Goal: Information Seeking & Learning: Learn about a topic

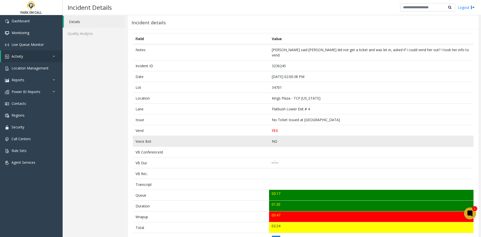
scroll to position [25, 0]
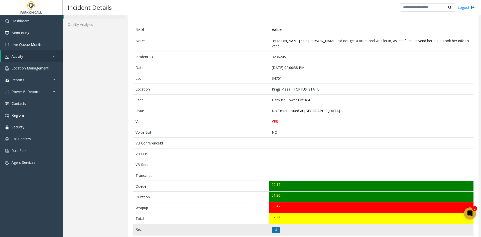
click at [276, 226] on button at bounding box center [276, 229] width 9 height 6
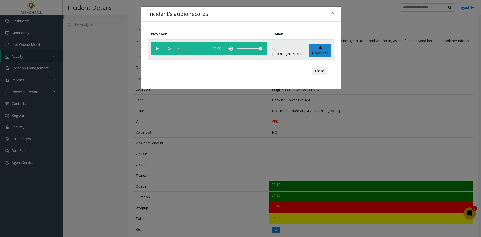
click at [161, 50] on vg-play-pause at bounding box center [157, 48] width 13 height 13
click at [171, 53] on span "1x" at bounding box center [169, 48] width 13 height 13
click at [171, 53] on span "1.5x" at bounding box center [169, 48] width 13 height 13
click at [248, 50] on div "volume level" at bounding box center [249, 48] width 25 height 13
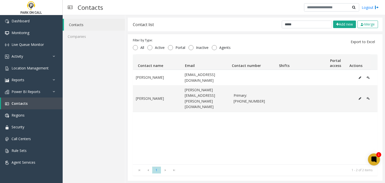
click at [142, 131] on div "Henry Pierce hpierce@upandt.com Henry Smith Henry.smith@goparkwell.com Primary:…" at bounding box center [255, 117] width 244 height 95
click at [50, 71] on link "Location Management" at bounding box center [31, 68] width 63 height 12
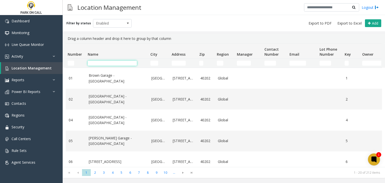
click at [96, 64] on input "Name Filter" at bounding box center [112, 63] width 49 height 5
paste input "**********"
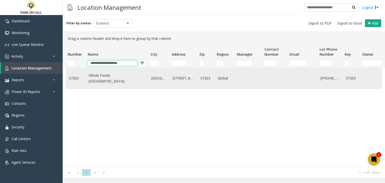
type input "**********"
click at [103, 81] on link "Whole Foods Nashville - Park Place Parking" at bounding box center [117, 78] width 57 height 11
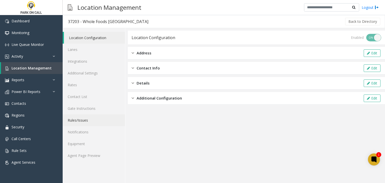
click at [91, 115] on link "Rules/Issues" at bounding box center [94, 120] width 62 height 12
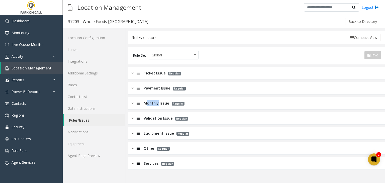
drag, startPoint x: 148, startPoint y: 102, endPoint x: 154, endPoint y: 109, distance: 9.8
click at [158, 103] on span "Monthly Issue" at bounding box center [156, 103] width 26 height 6
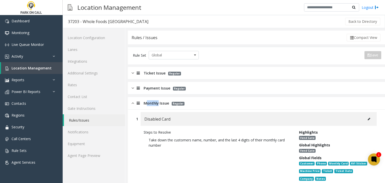
click at [154, 102] on span "Monthly Issue" at bounding box center [156, 103] width 26 height 6
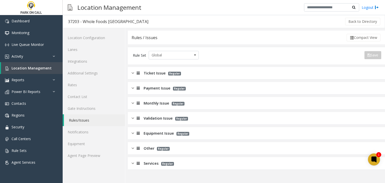
click at [151, 119] on span "Validation Issue" at bounding box center [157, 118] width 29 height 6
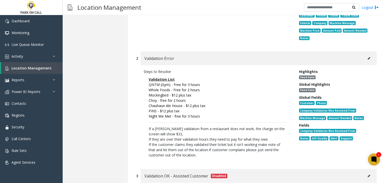
scroll to position [200, 0]
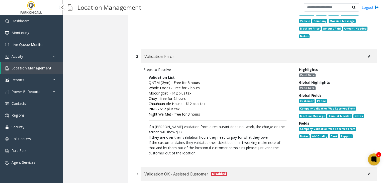
click at [32, 68] on span "Location Management" at bounding box center [32, 68] width 40 height 5
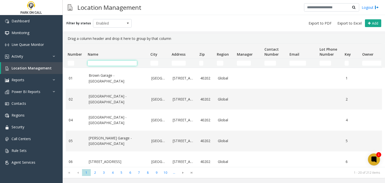
click at [103, 63] on input "Name Filter" at bounding box center [112, 63] width 49 height 5
paste input "**********"
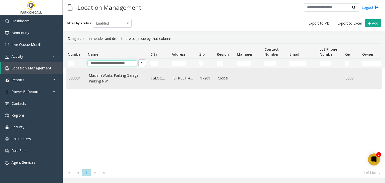
type input "**********"
click at [113, 75] on link "MachineWorks Parking Garage - Parking NW" at bounding box center [117, 78] width 57 height 11
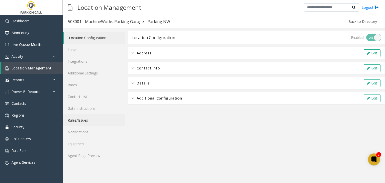
click at [97, 120] on link "Rules/Issues" at bounding box center [94, 120] width 62 height 12
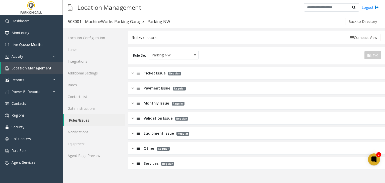
click at [153, 119] on span "Validation Issue" at bounding box center [157, 118] width 29 height 6
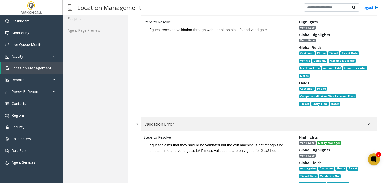
scroll to position [225, 0]
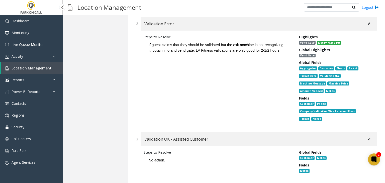
click at [48, 66] on span "Location Management" at bounding box center [32, 68] width 40 height 5
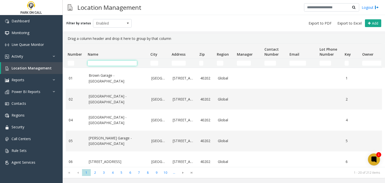
click at [104, 61] on input "Name Filter" at bounding box center [112, 63] width 49 height 5
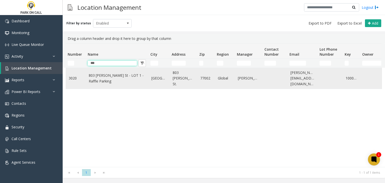
type input "***"
click at [104, 80] on link "803 Fannin St - LOT 1 - Raffle Parking" at bounding box center [117, 78] width 57 height 11
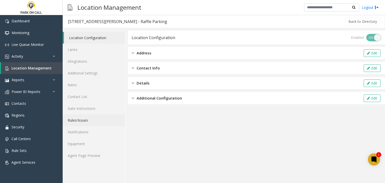
click at [94, 125] on link "Rules/Issues" at bounding box center [94, 120] width 62 height 12
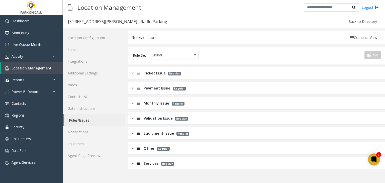
click at [154, 165] on span "Services" at bounding box center [150, 163] width 15 height 6
click at [97, 151] on link "Agent Page Preview" at bounding box center [94, 156] width 62 height 12
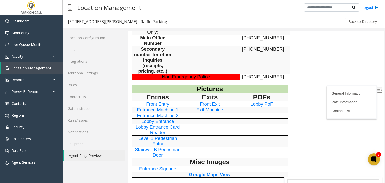
scroll to position [351, 0]
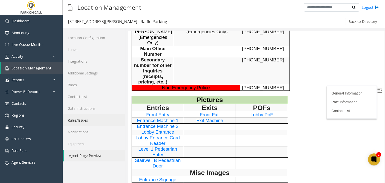
click at [91, 123] on link "Rules/Issues" at bounding box center [94, 120] width 62 height 12
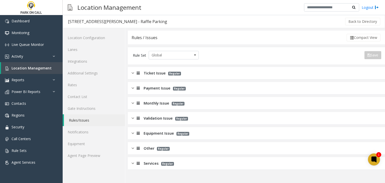
click at [154, 167] on div "Services Regular" at bounding box center [256, 163] width 257 height 13
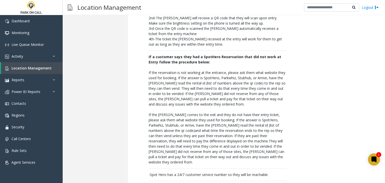
scroll to position [952, 0]
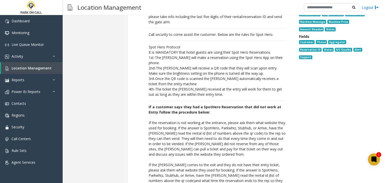
click at [149, 50] on p "It is MANDATORY that hotel guests are using their Spot Hero Reservations." at bounding box center [218, 52] width 138 height 5
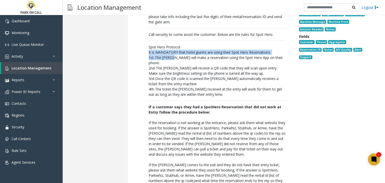
drag, startPoint x: 148, startPoint y: 40, endPoint x: 166, endPoint y: 45, distance: 18.1
click at [166, 45] on p "The entry machine will issue a visitor ticket when the reservation QR code is s…" at bounding box center [217, 118] width 148 height 280
click at [166, 55] on p "1st-The parker will make a reservation using the Spot Hero App on their phone." at bounding box center [218, 60] width 138 height 11
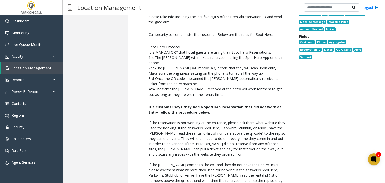
click at [145, 44] on p "The entry machine will issue a visitor ticket when the reservation QR code is s…" at bounding box center [217, 118] width 148 height 280
click at [147, 49] on p "The entry machine will issue a visitor ticket when the reservation QR code is s…" at bounding box center [217, 118] width 148 height 280
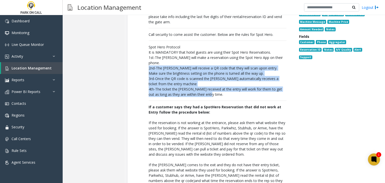
drag, startPoint x: 147, startPoint y: 49, endPoint x: 204, endPoint y: 75, distance: 62.8
click at [204, 75] on p "The entry machine will issue a visitor ticket when the reservation QR code is s…" at bounding box center [217, 118] width 148 height 280
copy p "2nd-The parker will receive a QR code that they will scan upon entry. Make sure…"
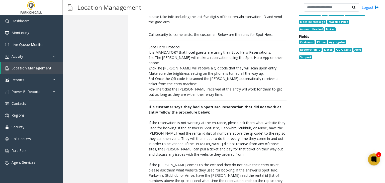
click at [138, 84] on div "Steps to Resolve The entry machine will issue a visitor ticket when the reserva…" at bounding box center [256, 115] width 240 height 293
click at [29, 68] on span "Location Management" at bounding box center [32, 68] width 40 height 5
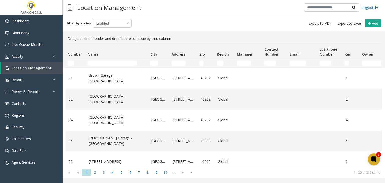
click at [106, 60] on td "Name Filter" at bounding box center [117, 63] width 63 height 9
click at [101, 62] on input "Name Filter" at bounding box center [112, 63] width 49 height 5
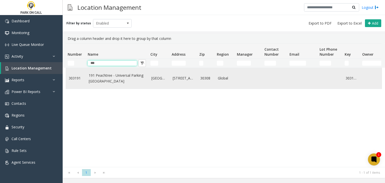
type input "***"
click at [104, 79] on link "191 Peachtree - Universal Parking Atlanta" at bounding box center [117, 78] width 57 height 11
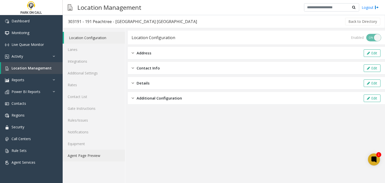
click at [77, 157] on link "Agent Page Preview" at bounding box center [94, 156] width 62 height 12
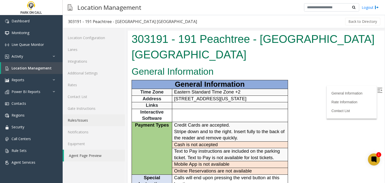
click at [91, 120] on link "Rules/Issues" at bounding box center [94, 120] width 62 height 12
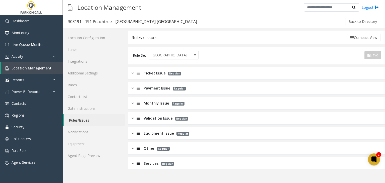
drag, startPoint x: 156, startPoint y: 169, endPoint x: 157, endPoint y: 156, distance: 13.1
click at [156, 169] on div "Services Regular" at bounding box center [256, 163] width 257 height 13
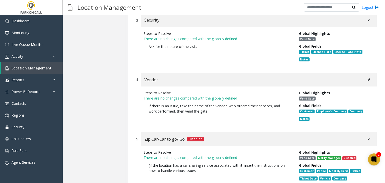
scroll to position [401, 0]
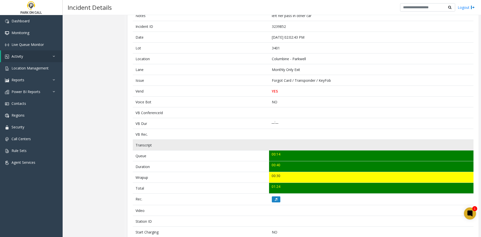
scroll to position [25, 0]
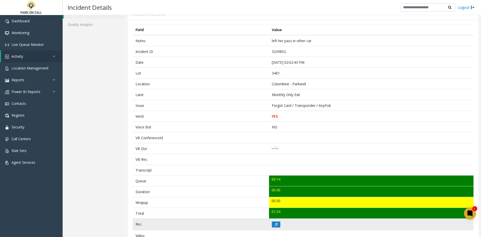
click at [276, 227] on td at bounding box center [371, 224] width 204 height 12
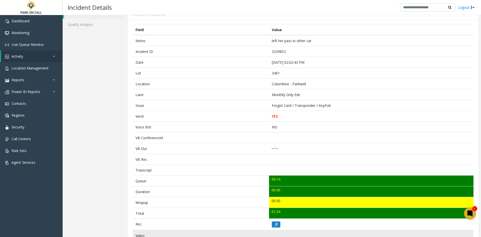
click at [273, 232] on td at bounding box center [371, 235] width 204 height 11
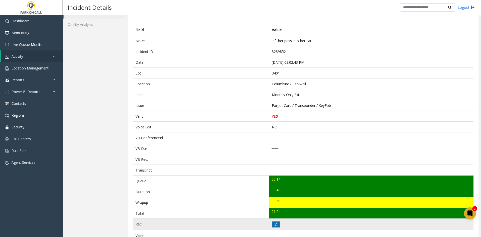
click at [276, 223] on button at bounding box center [276, 224] width 9 height 6
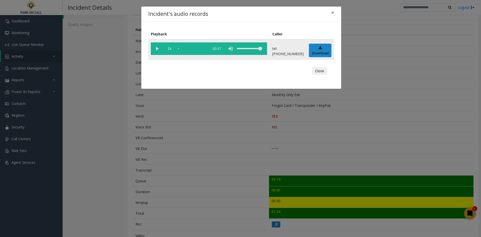
click at [155, 53] on vg-play-pause at bounding box center [157, 48] width 13 height 13
click at [172, 51] on span "1x" at bounding box center [169, 48] width 13 height 13
click at [172, 50] on span "1.5x" at bounding box center [169, 48] width 13 height 13
click at [260, 52] on div "volume level" at bounding box center [249, 48] width 25 height 13
drag, startPoint x: 77, startPoint y: 116, endPoint x: 108, endPoint y: 52, distance: 70.8
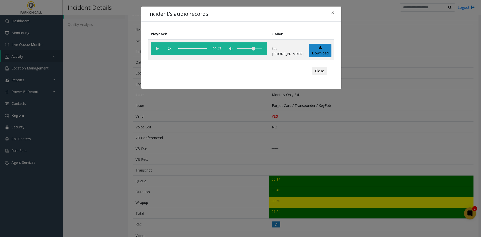
click at [78, 115] on div "Incident's audio records × Playback Caller 2x 00:47 tel:0034019007 Download Clo…" at bounding box center [240, 118] width 481 height 237
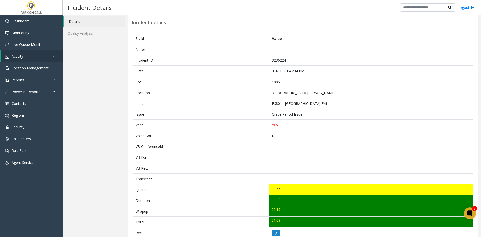
scroll to position [25, 0]
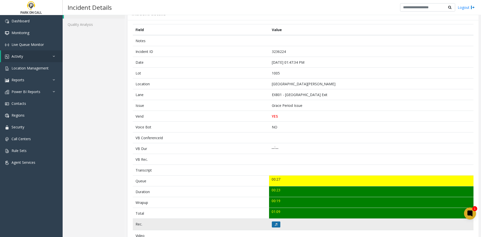
click at [278, 224] on button at bounding box center [276, 224] width 9 height 6
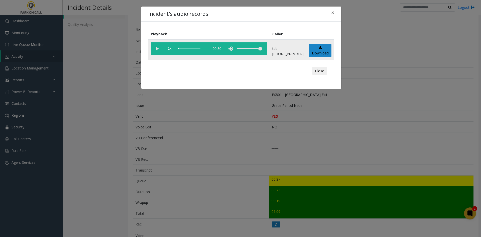
click at [150, 48] on td "1x 00:30" at bounding box center [208, 49] width 121 height 21
click at [154, 51] on vg-play-pause at bounding box center [157, 48] width 13 height 13
click at [168, 51] on span "1x" at bounding box center [169, 48] width 13 height 13
click at [168, 51] on span "1.5x" at bounding box center [169, 48] width 13 height 13
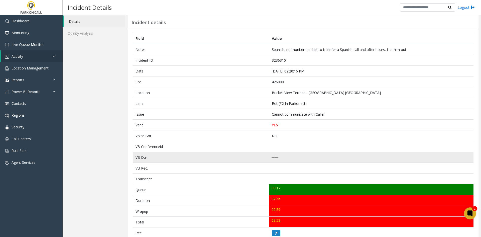
scroll to position [25, 0]
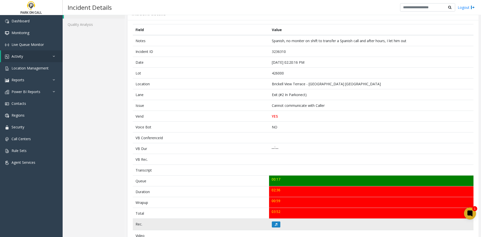
click at [285, 224] on td at bounding box center [371, 224] width 204 height 12
drag, startPoint x: 290, startPoint y: 220, endPoint x: 278, endPoint y: 218, distance: 11.6
click at [290, 220] on td at bounding box center [371, 224] width 204 height 12
click at [278, 218] on td at bounding box center [371, 224] width 204 height 12
click at [274, 221] on button at bounding box center [276, 224] width 9 height 6
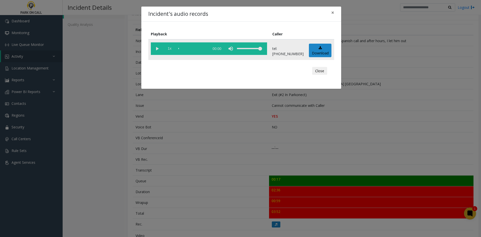
click at [164, 53] on span "1x" at bounding box center [169, 48] width 13 height 13
click at [158, 52] on vg-play-pause at bounding box center [157, 48] width 13 height 13
click at [168, 51] on span "1.5x" at bounding box center [169, 48] width 13 height 13
click at [198, 136] on div "Incident's audio records × Playback Caller 2x 02:45 tel:4260009003 Download Clo…" at bounding box center [240, 118] width 481 height 237
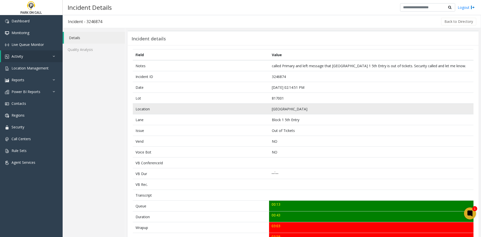
scroll to position [25, 0]
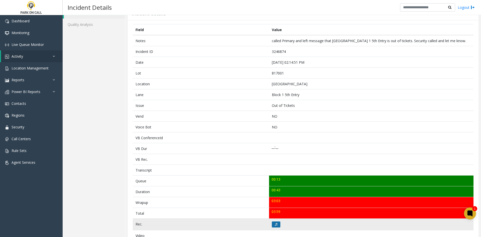
click at [276, 223] on button at bounding box center [276, 224] width 9 height 6
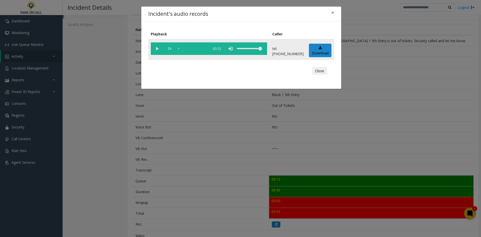
click at [153, 51] on vg-play-pause at bounding box center [157, 48] width 13 height 13
drag, startPoint x: 258, startPoint y: 48, endPoint x: 254, endPoint y: 50, distance: 4.6
click at [254, 50] on div "volume level" at bounding box center [249, 48] width 25 height 13
drag, startPoint x: 252, startPoint y: 49, endPoint x: 249, endPoint y: 49, distance: 3.5
click at [249, 49] on div "volume level" at bounding box center [249, 48] width 25 height 13
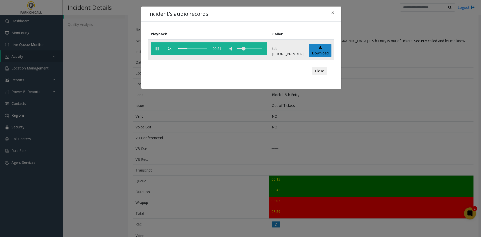
click at [248, 49] on div "volume level" at bounding box center [249, 48] width 25 height 13
click at [151, 149] on div "Incident's audio records × Playback Caller 1x 00:51 tel:8170019003 Download Clo…" at bounding box center [240, 118] width 481 height 237
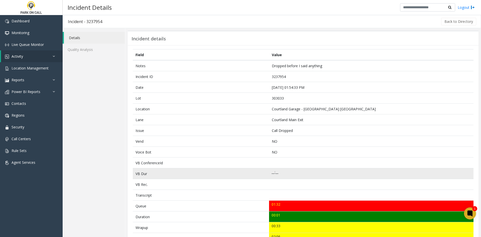
scroll to position [25, 0]
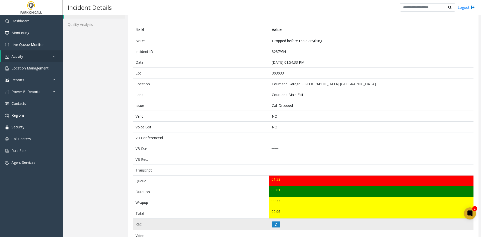
click at [280, 222] on td at bounding box center [371, 224] width 204 height 12
click at [282, 224] on td at bounding box center [371, 224] width 204 height 12
click at [274, 221] on button at bounding box center [276, 224] width 9 height 6
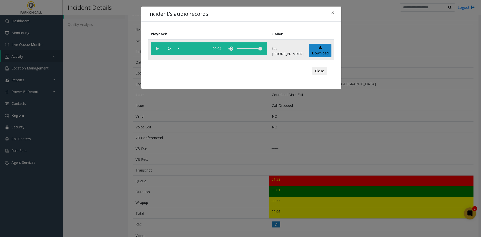
click at [152, 51] on vg-play-pause at bounding box center [157, 48] width 13 height 13
click at [170, 52] on span "1x" at bounding box center [169, 48] width 13 height 13
click at [170, 53] on span "1.5x" at bounding box center [169, 48] width 13 height 13
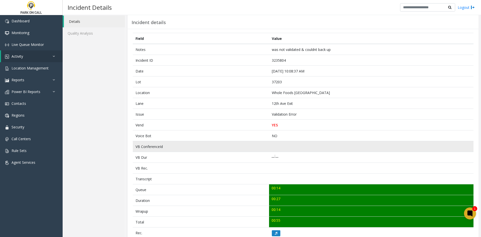
scroll to position [25, 0]
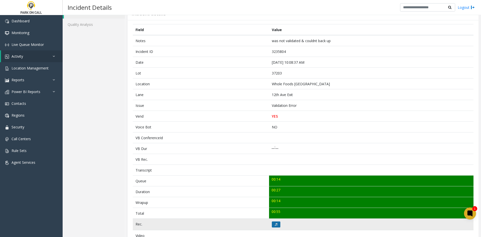
click at [276, 226] on button at bounding box center [276, 224] width 9 height 6
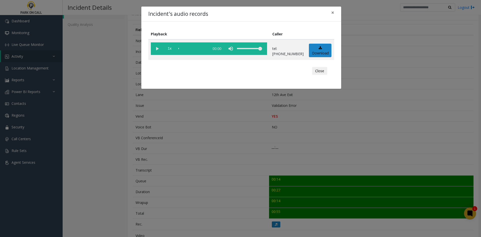
drag, startPoint x: 271, startPoint y: 218, endPoint x: 266, endPoint y: 208, distance: 11.9
click at [271, 218] on div "Incident's audio records × Playback Caller 1x 00:00 tel:[PHONE_NUMBER] Download…" at bounding box center [240, 118] width 481 height 237
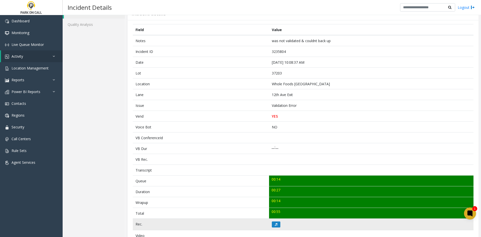
click at [286, 222] on td at bounding box center [371, 224] width 204 height 12
click at [292, 221] on td at bounding box center [371, 224] width 204 height 12
click at [286, 221] on td at bounding box center [371, 224] width 204 height 12
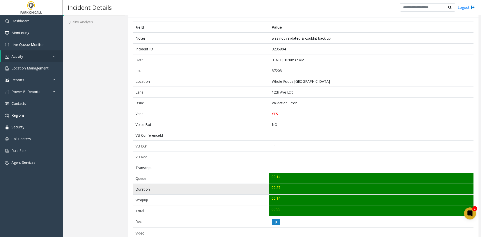
scroll to position [37, 0]
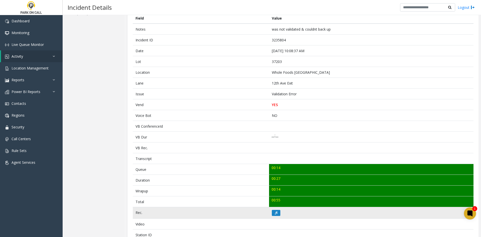
drag, startPoint x: 273, startPoint y: 202, endPoint x: 274, endPoint y: 208, distance: 6.3
click at [274, 204] on td "00:55" at bounding box center [371, 201] width 204 height 11
click at [275, 213] on icon at bounding box center [276, 212] width 3 height 3
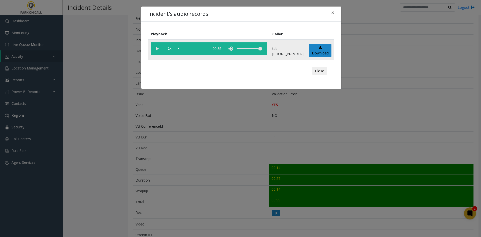
click at [155, 54] on vg-play-pause at bounding box center [157, 48] width 13 height 13
click at [172, 52] on span "1x" at bounding box center [169, 48] width 13 height 13
click at [133, 170] on div "Incident's audio records × Playback Caller 2x 00:35 tel:0372039002 Download Clo…" at bounding box center [240, 118] width 481 height 237
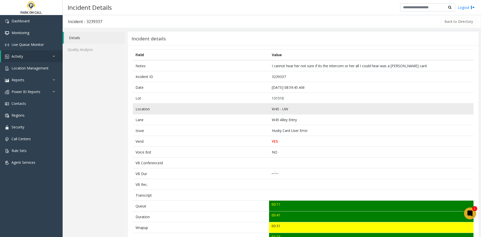
scroll to position [25, 0]
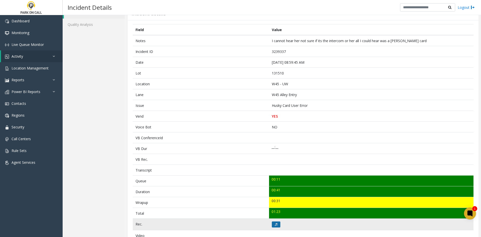
click at [272, 222] on button at bounding box center [276, 224] width 9 height 6
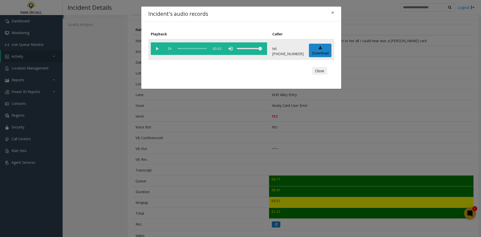
click at [159, 52] on vg-play-pause at bounding box center [157, 48] width 13 height 13
click at [169, 51] on span "1x" at bounding box center [169, 48] width 13 height 13
click at [253, 51] on div "volume level" at bounding box center [249, 48] width 25 height 13
drag, startPoint x: 156, startPoint y: 188, endPoint x: 154, endPoint y: 184, distance: 4.4
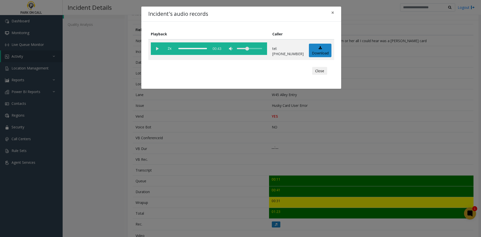
click at [155, 186] on div "Incident's audio records × Playback Caller 2x 00:43 tel:0315109003 Download Clo…" at bounding box center [240, 118] width 481 height 237
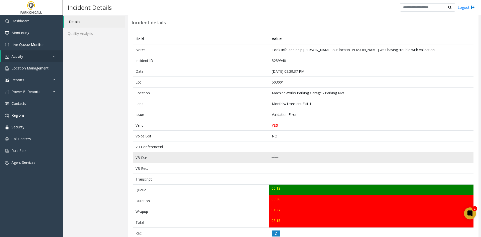
scroll to position [25, 0]
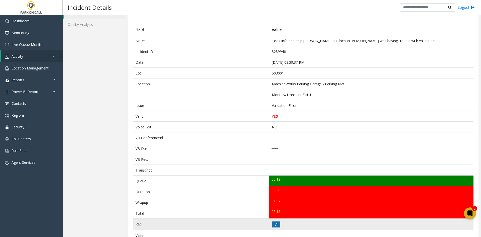
click at [275, 223] on icon at bounding box center [276, 224] width 3 height 3
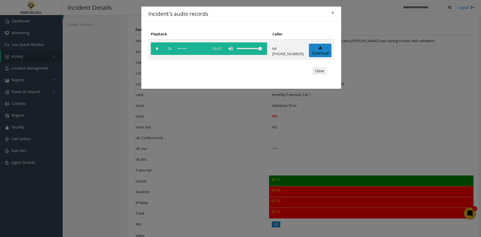
click at [158, 46] on vg-play-pause at bounding box center [157, 48] width 13 height 13
click at [237, 50] on vg-mute at bounding box center [230, 48] width 13 height 13
click at [249, 49] on div "volume level" at bounding box center [249, 48] width 25 height 13
click at [195, 141] on div "Incident's audio records × Playback Caller 1x 03:41 tel:[PHONE_NUMBER] Download…" at bounding box center [240, 118] width 481 height 237
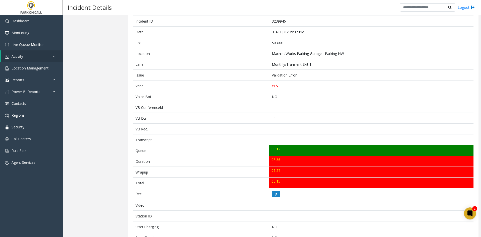
scroll to position [0, 0]
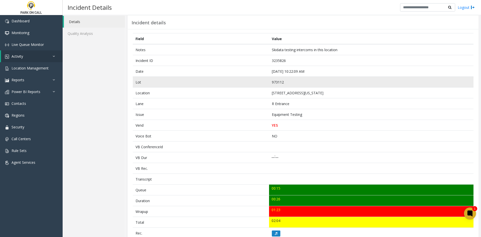
scroll to position [25, 0]
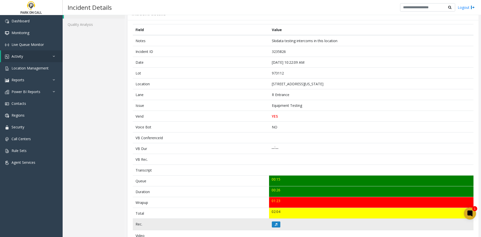
click at [280, 223] on td at bounding box center [371, 224] width 204 height 12
click at [275, 225] on icon at bounding box center [276, 224] width 3 height 3
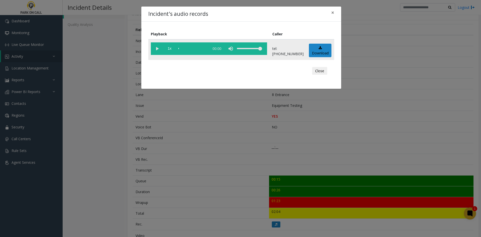
click at [160, 53] on vg-play-pause at bounding box center [157, 48] width 13 height 13
click at [171, 50] on span "1x" at bounding box center [169, 48] width 13 height 13
click at [171, 50] on span "1.5x" at bounding box center [169, 48] width 13 height 13
click at [252, 50] on div "volume level" at bounding box center [249, 48] width 25 height 13
click at [103, 155] on div "Incident's audio records × Playback Caller 2x 00:30 tel:9731129003 Download Clo…" at bounding box center [240, 118] width 481 height 237
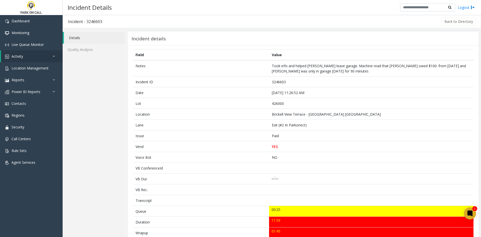
scroll to position [25, 0]
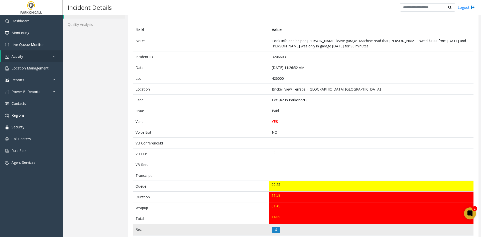
click at [272, 226] on td at bounding box center [371, 230] width 204 height 12
click at [274, 227] on button at bounding box center [276, 229] width 9 height 6
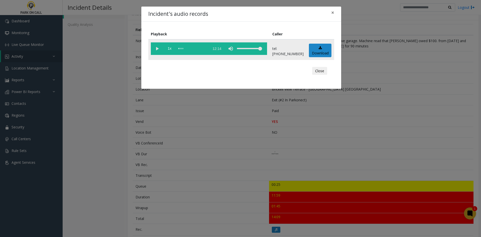
click at [156, 53] on vg-play-pause at bounding box center [157, 48] width 13 height 13
click at [369, 98] on div "Incident's audio records × Playback Caller 1x 12:14 tel:4260009003 Download Clo…" at bounding box center [240, 118] width 481 height 237
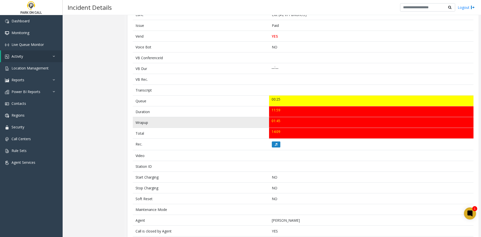
scroll to position [0, 0]
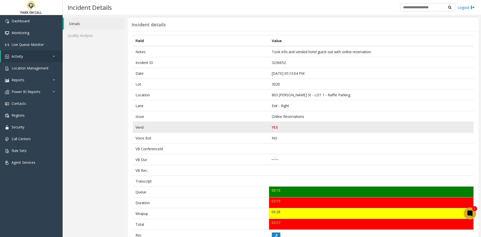
scroll to position [25, 0]
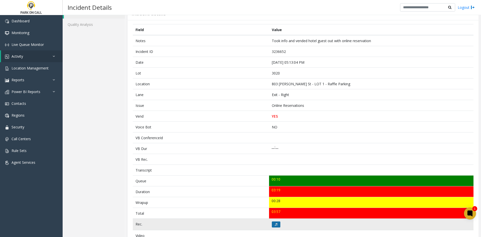
click at [272, 225] on button at bounding box center [276, 224] width 9 height 6
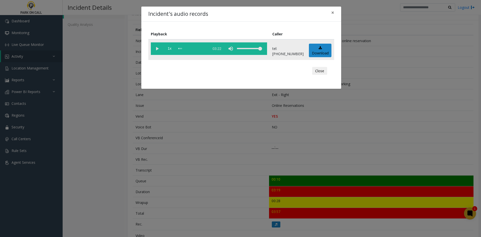
click at [156, 50] on vg-play-pause at bounding box center [157, 48] width 13 height 13
click at [172, 50] on span "1x" at bounding box center [169, 48] width 13 height 13
click at [202, 150] on div "Incident's audio records × Playback Caller 2x 03:22 tel:[PHONE_NUMBER] Download…" at bounding box center [240, 118] width 481 height 237
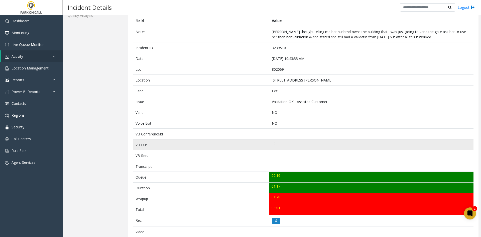
scroll to position [25, 0]
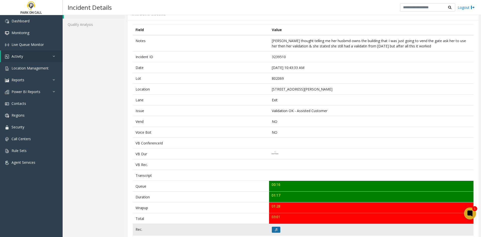
click at [276, 230] on button at bounding box center [276, 229] width 9 height 6
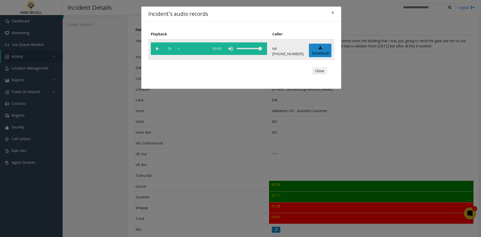
click at [156, 51] on vg-play-pause at bounding box center [157, 48] width 13 height 13
click at [252, 49] on div "volume level" at bounding box center [249, 48] width 25 height 13
drag, startPoint x: 123, startPoint y: 103, endPoint x: 49, endPoint y: 88, distance: 75.7
click at [119, 101] on div "Incident's audio records × Playback Caller 1x 01:26 tel:[PHONE_NUMBER] Download…" at bounding box center [240, 118] width 481 height 237
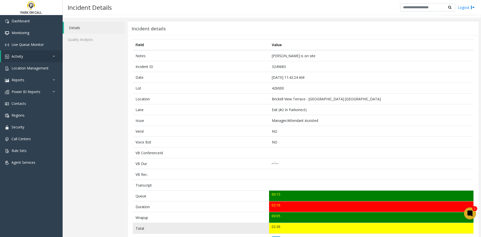
scroll to position [25, 0]
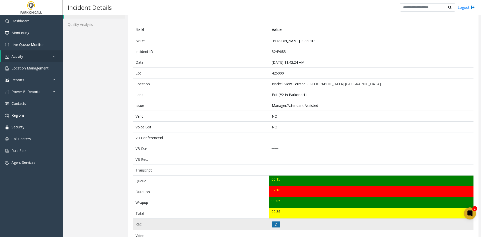
click at [278, 225] on button at bounding box center [276, 224] width 9 height 6
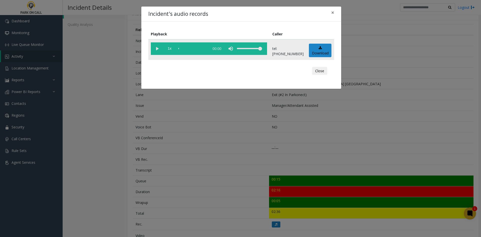
click at [157, 51] on vg-play-pause at bounding box center [157, 48] width 13 height 13
click at [171, 46] on span "1x" at bounding box center [169, 48] width 13 height 13
drag, startPoint x: 171, startPoint y: 46, endPoint x: 174, endPoint y: 48, distance: 3.9
click at [173, 47] on span "1.5x" at bounding box center [169, 48] width 13 height 13
click at [212, 50] on vg-controls "2x 02:23" at bounding box center [209, 48] width 116 height 13
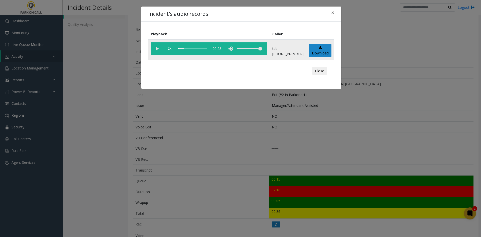
click at [200, 47] on div "scrub bar" at bounding box center [192, 48] width 29 height 13
click at [207, 50] on div "scrub bar" at bounding box center [192, 48] width 29 height 13
click at [189, 168] on div "Incident's audio records × Playback Caller 2x 02:23 tel:4260009003 Download Clo…" at bounding box center [240, 118] width 481 height 237
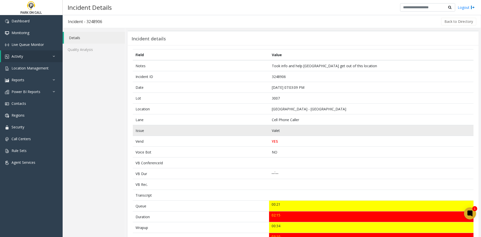
scroll to position [25, 0]
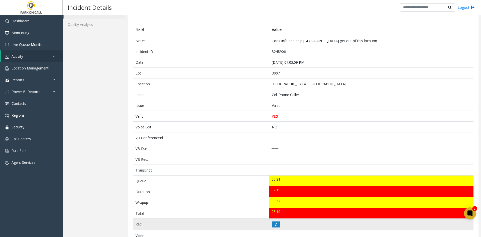
click at [276, 228] on td at bounding box center [371, 224] width 204 height 12
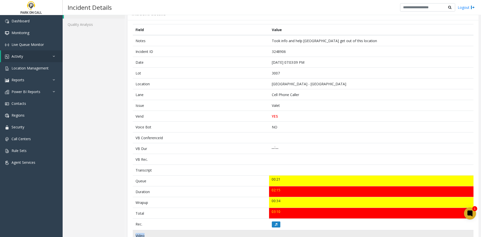
click at [276, 230] on tbody "Notes Took info and help [GEOGRAPHIC_DATA] get out of this location Incident ID…" at bounding box center [303, 197] width 341 height 324
click at [275, 232] on td at bounding box center [371, 235] width 204 height 11
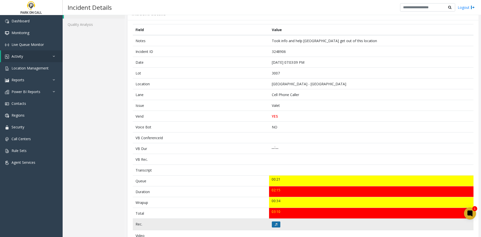
click at [275, 225] on icon at bounding box center [276, 224] width 3 height 3
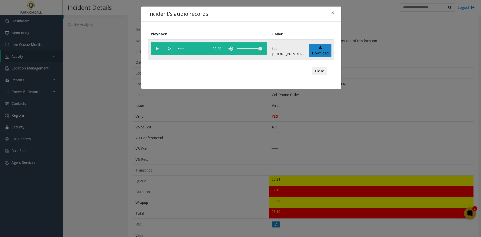
click at [154, 48] on vg-play-pause at bounding box center [157, 48] width 13 height 13
click at [167, 50] on span "1x" at bounding box center [169, 48] width 13 height 13
click at [169, 50] on span "1.5x" at bounding box center [169, 48] width 13 height 13
click at [240, 50] on div "volume level" at bounding box center [249, 48] width 25 height 13
drag, startPoint x: 240, startPoint y: 50, endPoint x: 249, endPoint y: 54, distance: 9.5
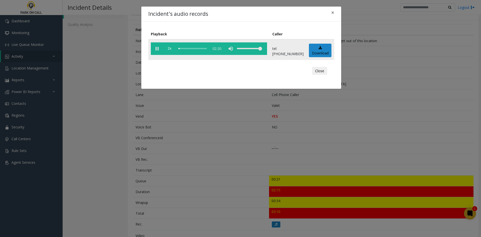
click at [249, 54] on vg-controls "2x 02:20" at bounding box center [209, 48] width 116 height 13
click at [174, 167] on div "Incident's audio records × Playback Caller 2x 02:20 tel:[PHONE_NUMBER] Download…" at bounding box center [240, 118] width 481 height 237
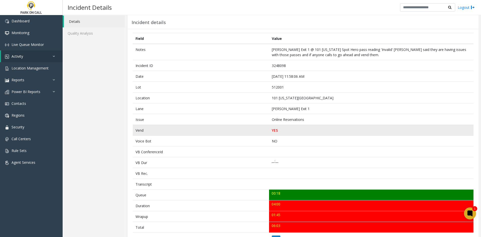
scroll to position [25, 0]
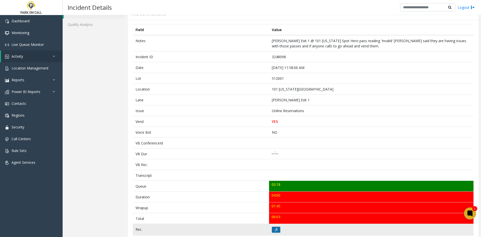
click at [274, 227] on button at bounding box center [276, 229] width 9 height 6
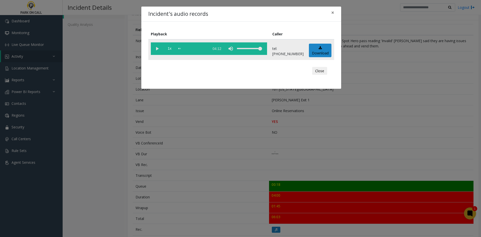
click at [159, 55] on td "1x 04:12" at bounding box center [208, 49] width 121 height 21
drag, startPoint x: 155, startPoint y: 46, endPoint x: 169, endPoint y: 50, distance: 14.5
click at [156, 46] on vg-play-pause at bounding box center [157, 48] width 13 height 13
click at [172, 52] on span "1x" at bounding box center [169, 48] width 13 height 13
click at [172, 51] on span "1x" at bounding box center [169, 48] width 13 height 13
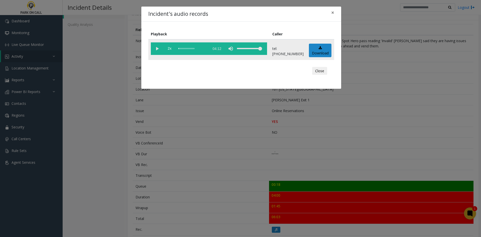
click at [193, 52] on div "scrub bar" at bounding box center [192, 48] width 29 height 13
click at [203, 49] on div "scrub bar" at bounding box center [192, 48] width 29 height 13
click at [207, 51] on div "scrub bar" at bounding box center [192, 48] width 29 height 13
click at [207, 50] on div "scrub bar" at bounding box center [192, 48] width 29 height 13
click at [203, 47] on div "scrub bar" at bounding box center [192, 48] width 29 height 13
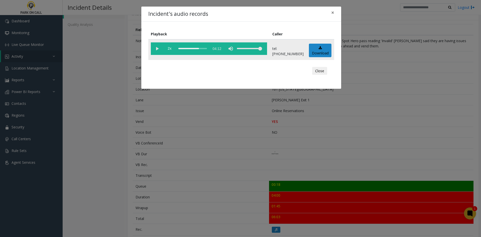
click at [207, 50] on div "scrub bar" at bounding box center [192, 48] width 29 height 13
drag, startPoint x: 169, startPoint y: 124, endPoint x: 82, endPoint y: 143, distance: 89.7
click at [162, 128] on div "Incident's audio records × Playback Caller 2x 04:12 tel:5120019002 Download Clo…" at bounding box center [240, 118] width 481 height 237
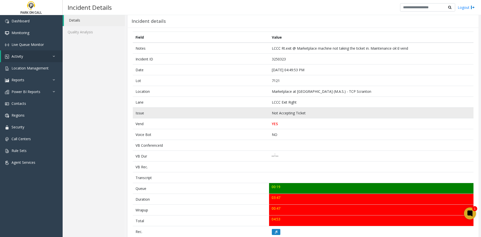
scroll to position [25, 0]
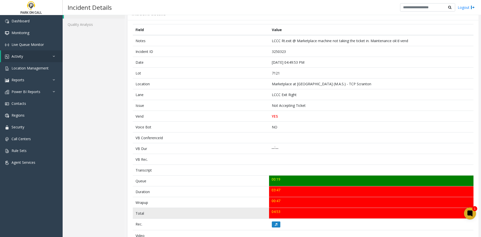
click at [274, 217] on td "04:53" at bounding box center [371, 213] width 204 height 11
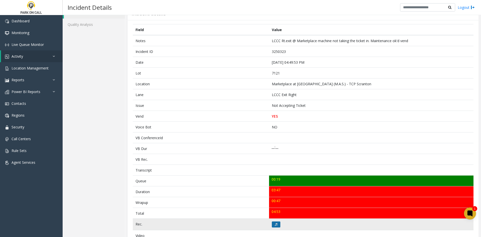
click at [275, 223] on icon at bounding box center [276, 224] width 3 height 3
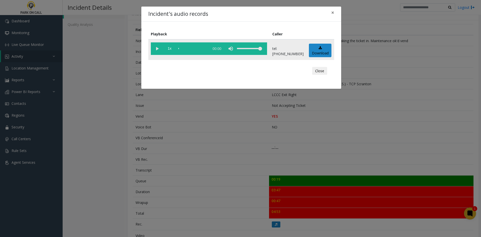
click at [158, 47] on vg-play-pause at bounding box center [157, 48] width 13 height 13
click at [173, 49] on span "1x" at bounding box center [169, 48] width 13 height 13
click at [198, 49] on div "scrub bar" at bounding box center [192, 48] width 29 height 13
click at [182, 49] on div "scrub bar" at bounding box center [192, 48] width 29 height 13
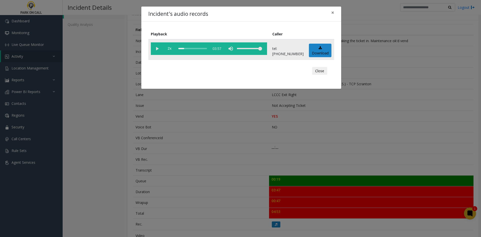
click at [203, 49] on div "scrub bar" at bounding box center [192, 48] width 29 height 13
click at [207, 50] on div "scrub bar" at bounding box center [192, 48] width 29 height 13
drag, startPoint x: 260, startPoint y: 149, endPoint x: 234, endPoint y: 150, distance: 26.5
click at [256, 150] on div "Incident's audio records × Playback Caller 2x 03:57 tel:[PHONE_NUMBER] Download…" at bounding box center [240, 118] width 481 height 237
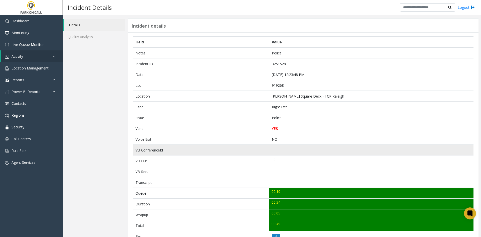
scroll to position [25, 0]
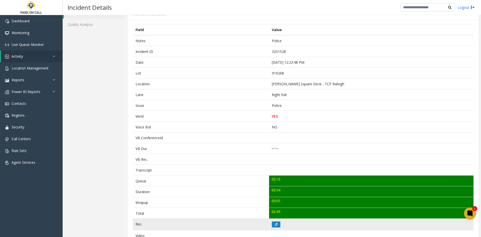
click at [279, 225] on td at bounding box center [371, 224] width 204 height 12
click at [273, 222] on button at bounding box center [276, 224] width 9 height 6
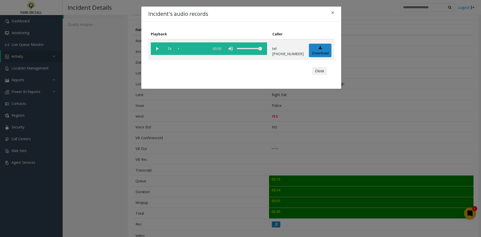
drag, startPoint x: 233, startPoint y: 201, endPoint x: 100, endPoint y: 159, distance: 139.3
click at [231, 200] on div "Incident's audio records × Playback Caller 1x 00:00 tel:9192689007 Download Clo…" at bounding box center [240, 118] width 481 height 237
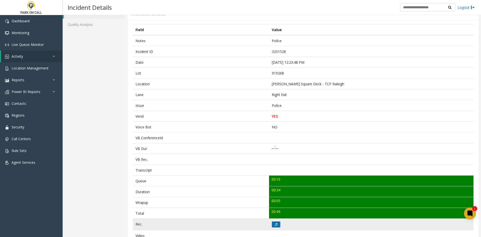
click at [275, 225] on icon at bounding box center [276, 224] width 3 height 3
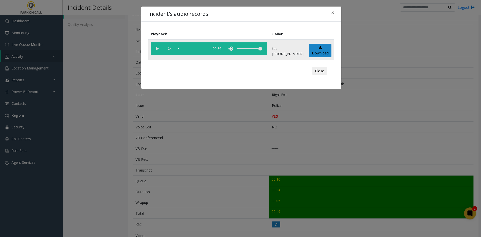
drag, startPoint x: 159, startPoint y: 50, endPoint x: 171, endPoint y: 54, distance: 13.1
click at [160, 51] on vg-play-pause at bounding box center [157, 48] width 13 height 13
click at [171, 54] on span "1x" at bounding box center [169, 48] width 13 height 13
drag, startPoint x: 170, startPoint y: 54, endPoint x: 167, endPoint y: 54, distance: 3.5
click at [170, 53] on span "1.5x" at bounding box center [169, 48] width 13 height 13
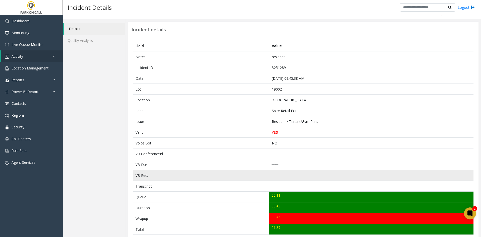
scroll to position [25, 0]
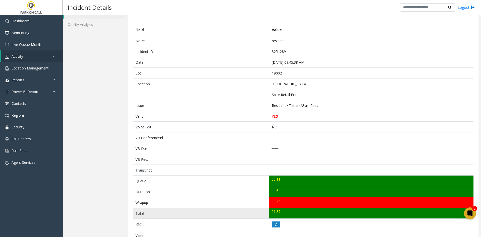
click at [267, 215] on td "Total" at bounding box center [201, 213] width 136 height 11
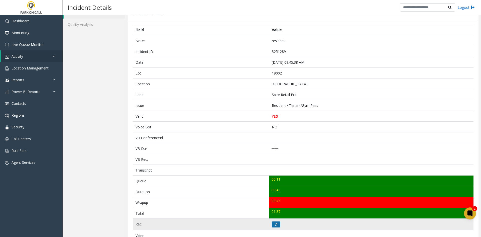
click at [275, 223] on icon at bounding box center [276, 224] width 3 height 3
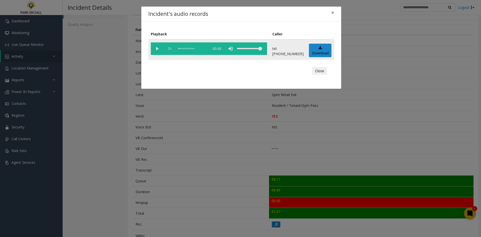
click at [164, 49] on span "1x" at bounding box center [169, 48] width 13 height 13
click at [168, 49] on span "1.5x" at bounding box center [169, 48] width 13 height 13
click at [154, 54] on vg-play-pause at bounding box center [157, 48] width 13 height 13
click at [201, 48] on div "scrub bar" at bounding box center [192, 48] width 29 height 13
click at [206, 50] on div "scrub bar" at bounding box center [192, 48] width 29 height 13
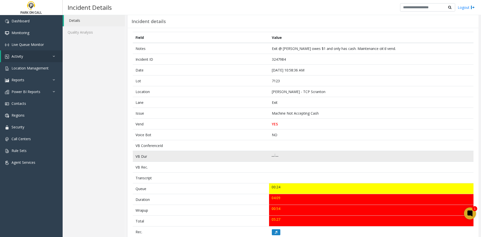
scroll to position [25, 0]
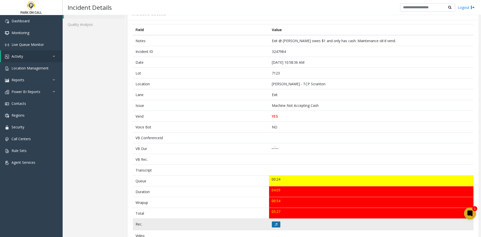
click at [275, 225] on icon at bounding box center [276, 224] width 3 height 3
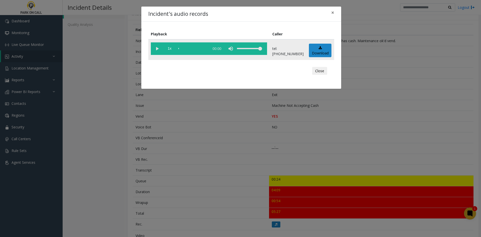
click at [157, 50] on vg-play-pause at bounding box center [157, 48] width 13 height 13
click at [170, 50] on span "1x" at bounding box center [169, 48] width 13 height 13
click at [187, 54] on div "scrub bar" at bounding box center [192, 48] width 29 height 13
drag, startPoint x: 191, startPoint y: 53, endPoint x: 194, endPoint y: 52, distance: 3.5
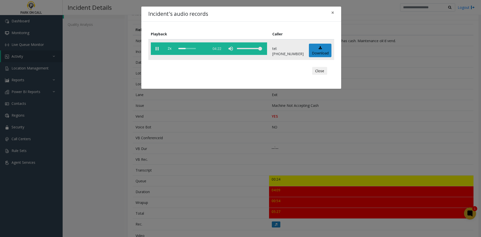
click at [191, 52] on div "scrub bar" at bounding box center [192, 48] width 29 height 13
click at [205, 47] on div "scrub bar" at bounding box center [192, 48] width 29 height 13
click at [207, 52] on div "scrub bar" at bounding box center [192, 48] width 29 height 13
click at [156, 102] on div "Incident's audio records × Playback Caller 2x 04:22 tel:0071239002 Download Clo…" at bounding box center [240, 118] width 481 height 237
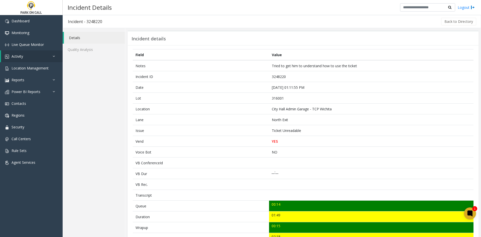
scroll to position [25, 0]
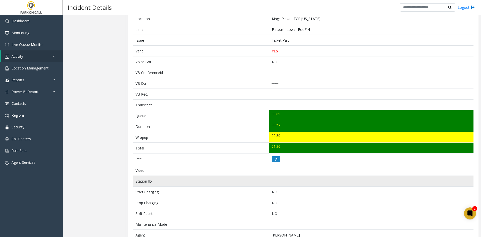
scroll to position [100, 0]
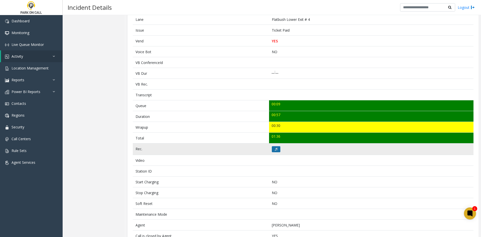
click at [272, 149] on button at bounding box center [276, 149] width 9 height 6
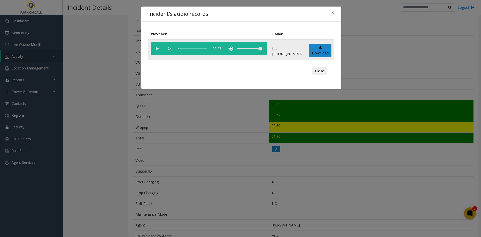
click at [152, 48] on vg-play-pause at bounding box center [157, 48] width 13 height 13
click at [156, 49] on vg-play-pause at bounding box center [157, 48] width 13 height 13
drag, startPoint x: 157, startPoint y: 50, endPoint x: 169, endPoint y: 48, distance: 11.8
click at [157, 49] on vg-play-pause at bounding box center [157, 48] width 13 height 13
click at [169, 49] on span "1x" at bounding box center [169, 48] width 13 height 13
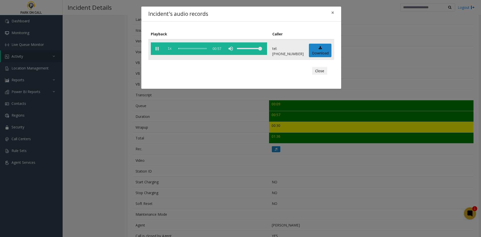
click at [168, 48] on span "1x" at bounding box center [169, 48] width 13 height 13
drag, startPoint x: 146, startPoint y: 167, endPoint x: 147, endPoint y: 137, distance: 29.8
click at [147, 154] on div "Incident's audio records × Playback Caller 2x 00:57 tel:[PHONE_NUMBER] Download…" at bounding box center [240, 118] width 481 height 237
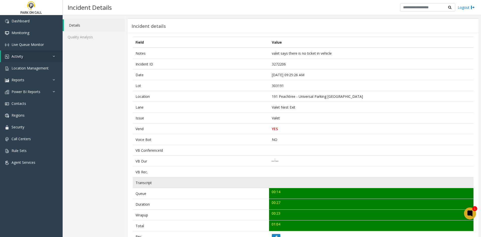
scroll to position [25, 0]
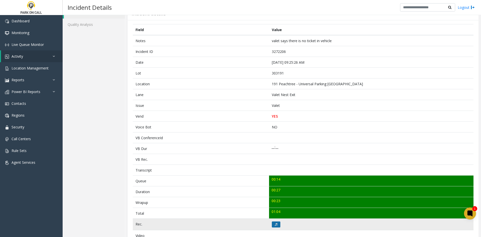
click at [272, 224] on button at bounding box center [276, 224] width 9 height 6
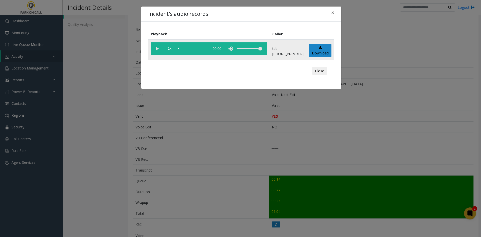
click at [159, 50] on vg-play-pause at bounding box center [157, 48] width 13 height 13
click at [171, 49] on span "1x" at bounding box center [169, 48] width 13 height 13
click at [171, 49] on span "1.5x" at bounding box center [169, 48] width 13 height 13
click at [162, 149] on div "Incident's audio records × Playback Caller 2x 00:32 tel:[PHONE_NUMBER] Download…" at bounding box center [240, 118] width 481 height 237
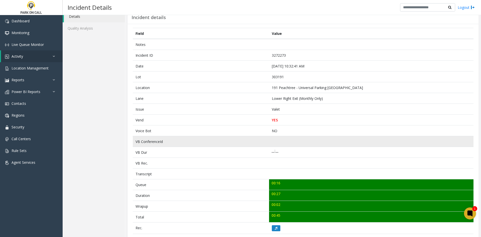
scroll to position [50, 0]
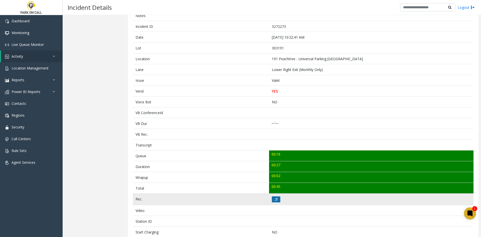
click at [272, 198] on button at bounding box center [276, 199] width 9 height 6
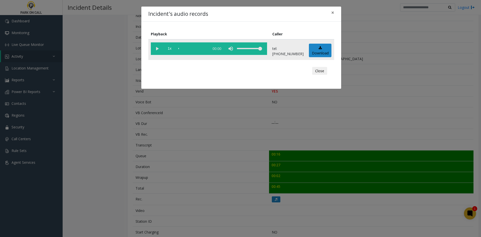
click at [155, 50] on vg-play-pause at bounding box center [157, 48] width 13 height 13
click at [171, 50] on span "1x" at bounding box center [169, 48] width 13 height 13
click at [171, 50] on span "1.5x" at bounding box center [169, 48] width 13 height 13
click at [310, 166] on div "Incident's audio records × Playback Caller 2x 00:38 tel:[PHONE_NUMBER] Download…" at bounding box center [240, 118] width 481 height 237
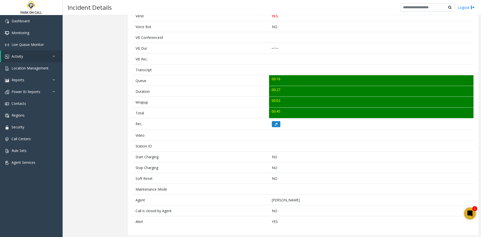
scroll to position [126, 0]
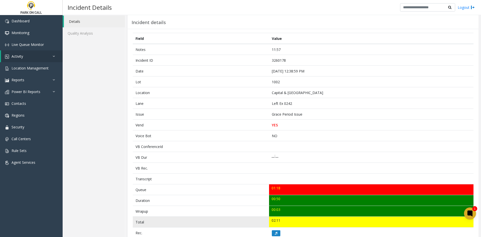
scroll to position [25, 0]
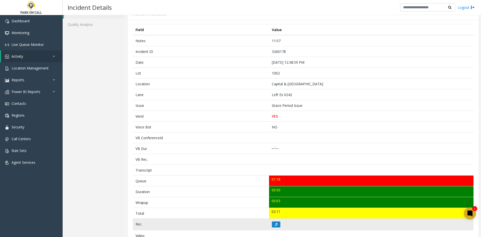
click at [279, 221] on td at bounding box center [371, 224] width 204 height 12
click at [278, 222] on button at bounding box center [276, 224] width 9 height 6
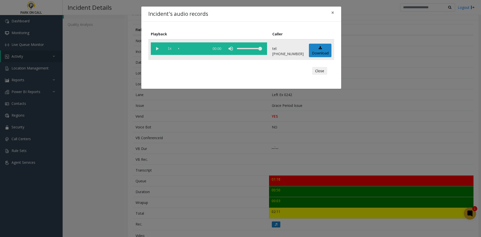
drag, startPoint x: 157, startPoint y: 47, endPoint x: 171, endPoint y: 53, distance: 14.9
click at [160, 48] on vg-play-pause at bounding box center [157, 48] width 13 height 13
click at [172, 49] on span "1x" at bounding box center [169, 48] width 13 height 13
click at [172, 49] on span "1.5x" at bounding box center [169, 48] width 13 height 13
click at [250, 48] on div "volume level" at bounding box center [249, 48] width 25 height 13
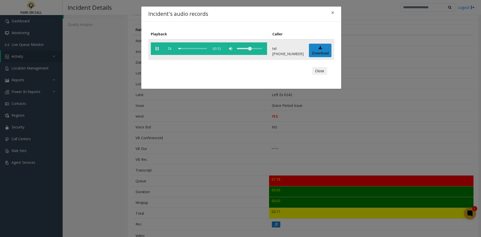
drag, startPoint x: 252, startPoint y: 51, endPoint x: 256, endPoint y: 51, distance: 4.3
click at [256, 51] on div "volume level" at bounding box center [249, 48] width 25 height 13
drag, startPoint x: 180, startPoint y: 173, endPoint x: 177, endPoint y: 175, distance: 2.9
click at [180, 174] on div "Incident's audio records × Playback Caller 2x 00:51 tel:0010029003 Download Clo…" at bounding box center [240, 118] width 481 height 237
